Goal: Transaction & Acquisition: Purchase product/service

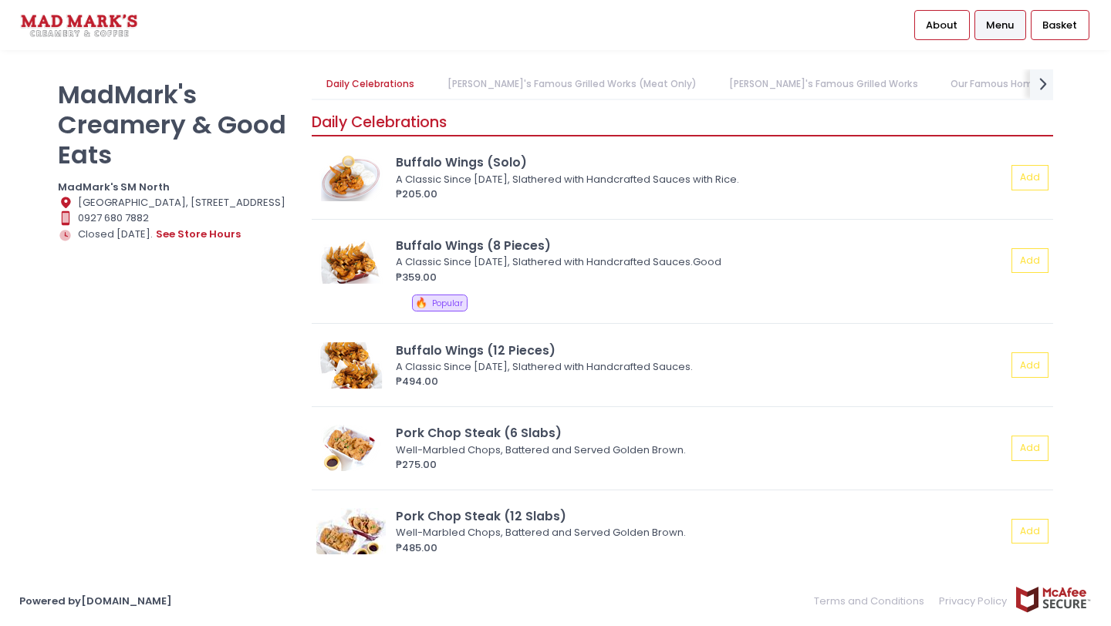
click at [491, 85] on link "[PERSON_NAME]'s Famous Grilled Works (Meat Only)" at bounding box center [571, 83] width 279 height 29
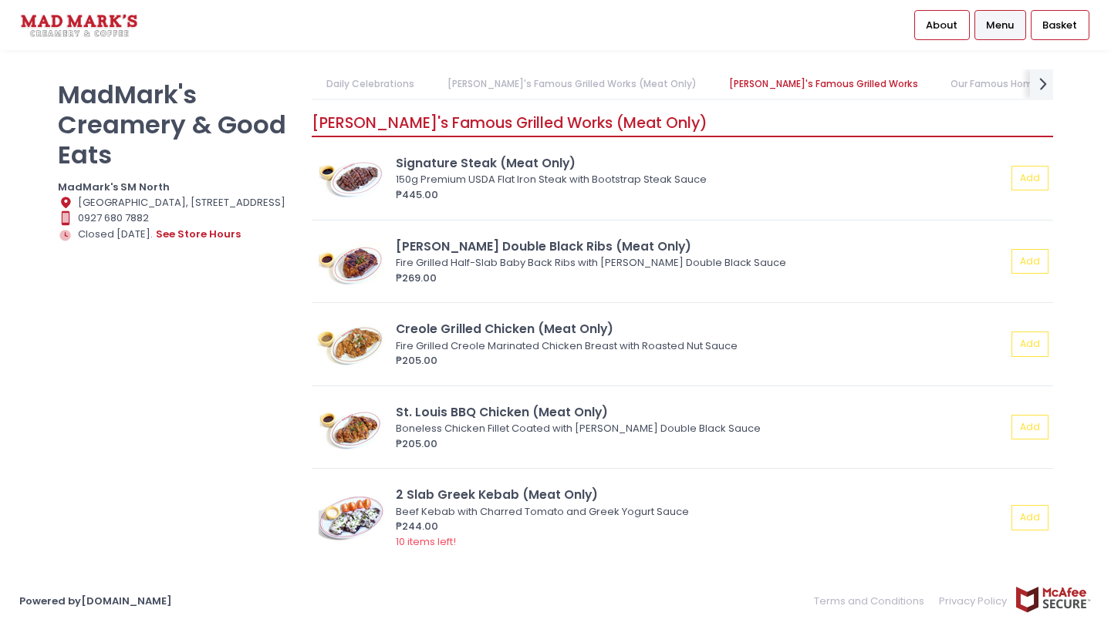
scroll to position [473, 0]
click at [498, 365] on div "₱205.00" at bounding box center [701, 360] width 610 height 15
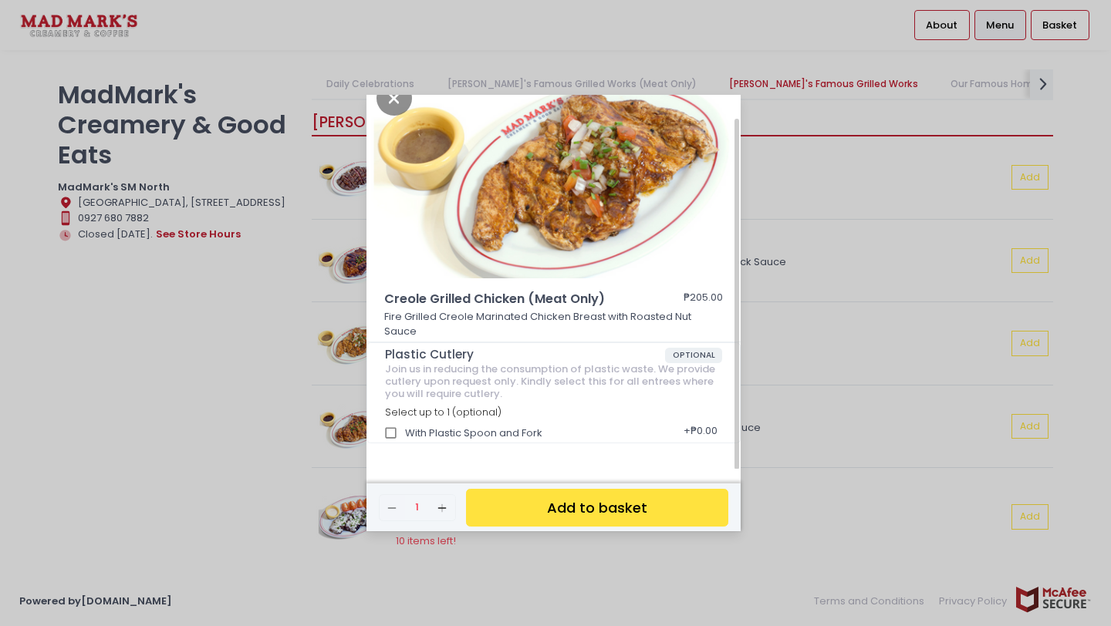
click at [855, 232] on div "Creole Grilled Chicken (Meat Only) ₱205.00 Fire Grilled Creole Marinated Chicke…" at bounding box center [555, 313] width 1111 height 626
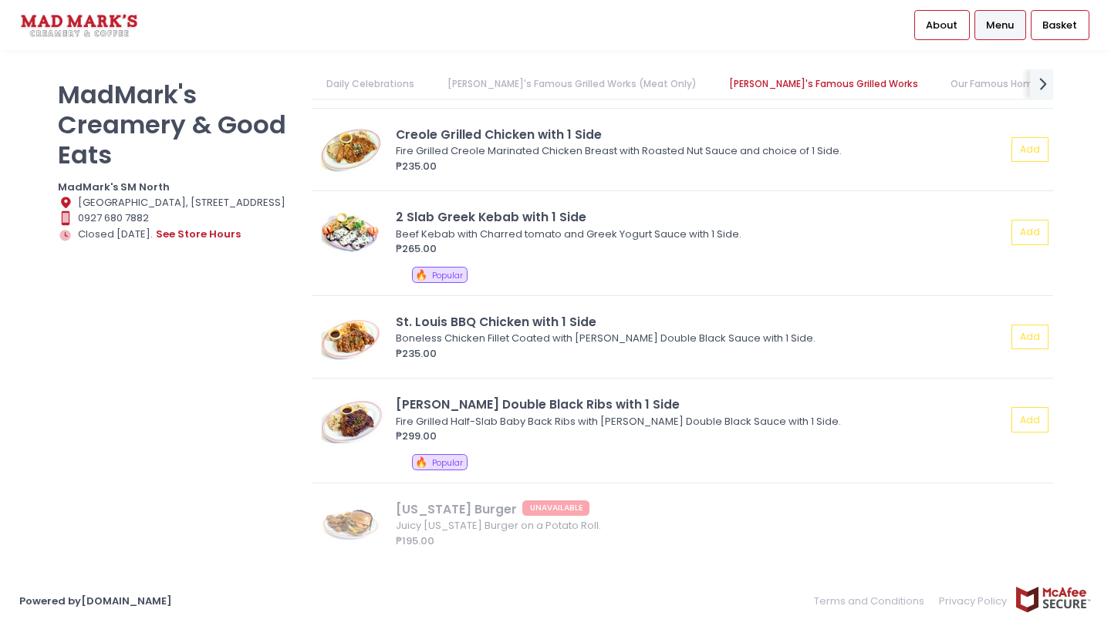
scroll to position [1073, 0]
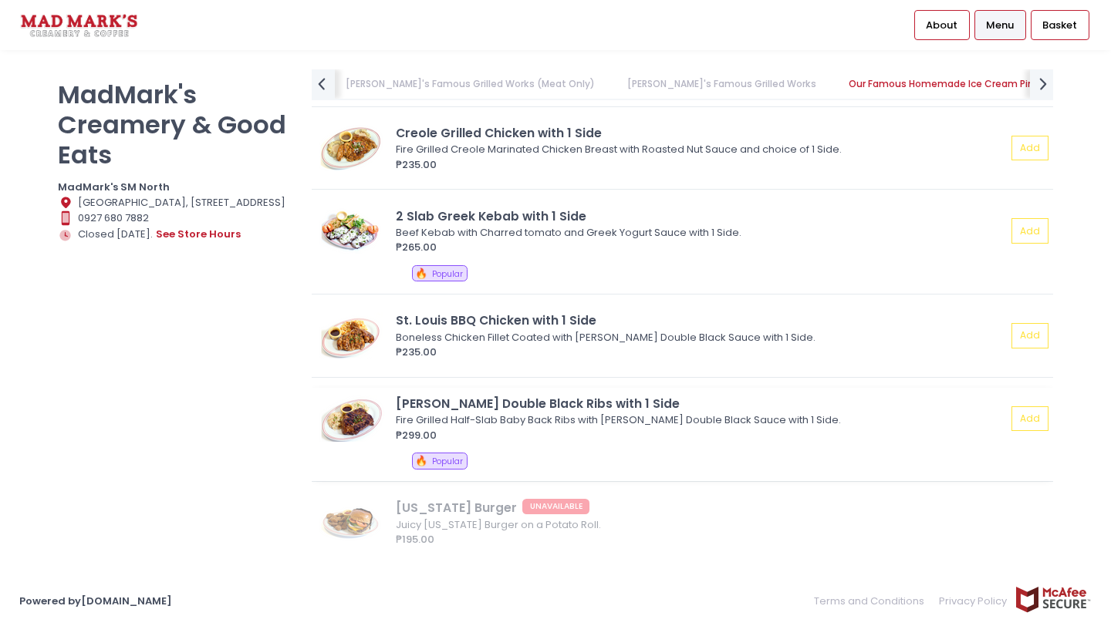
click at [592, 426] on div "Fire Grilled Half-Slab Baby Back Ribs with [PERSON_NAME] Double Black Sauce wit…" at bounding box center [699, 420] width 606 height 15
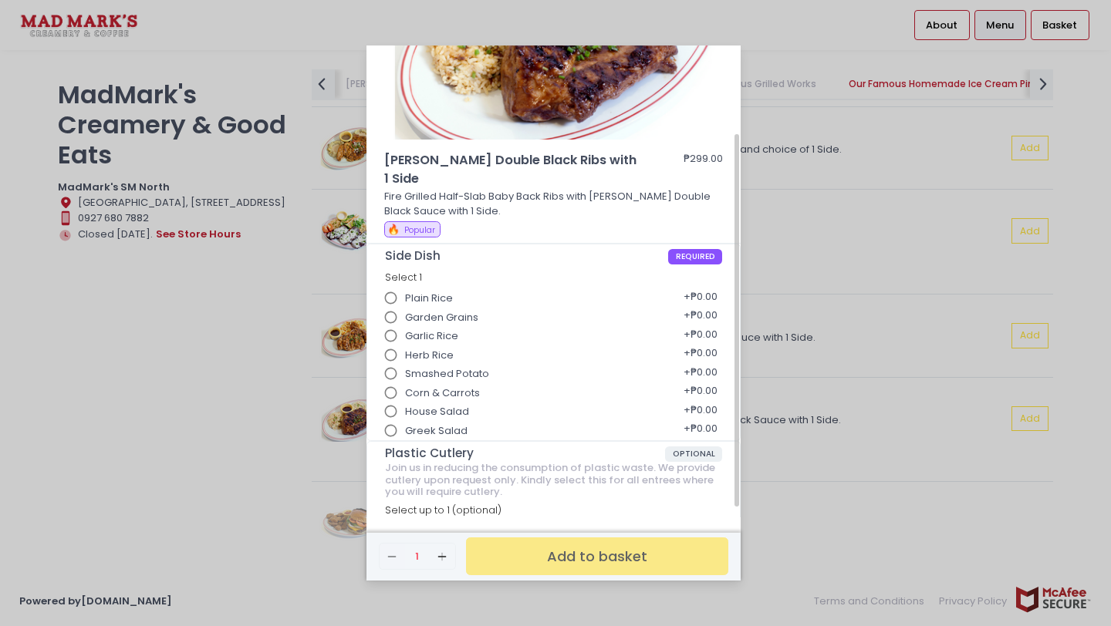
scroll to position [0, 0]
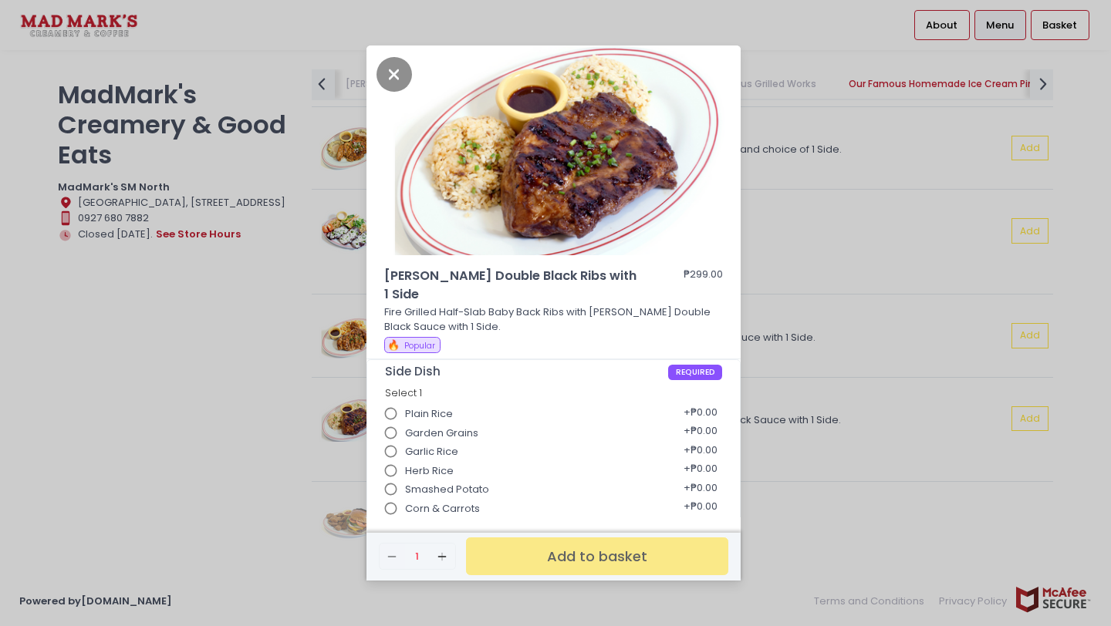
click at [911, 101] on div "[PERSON_NAME] Double Black Ribs with 1 Side ₱299.00 Fire Grilled Half-Slab Baby…" at bounding box center [555, 313] width 1111 height 626
